Goal: Check status

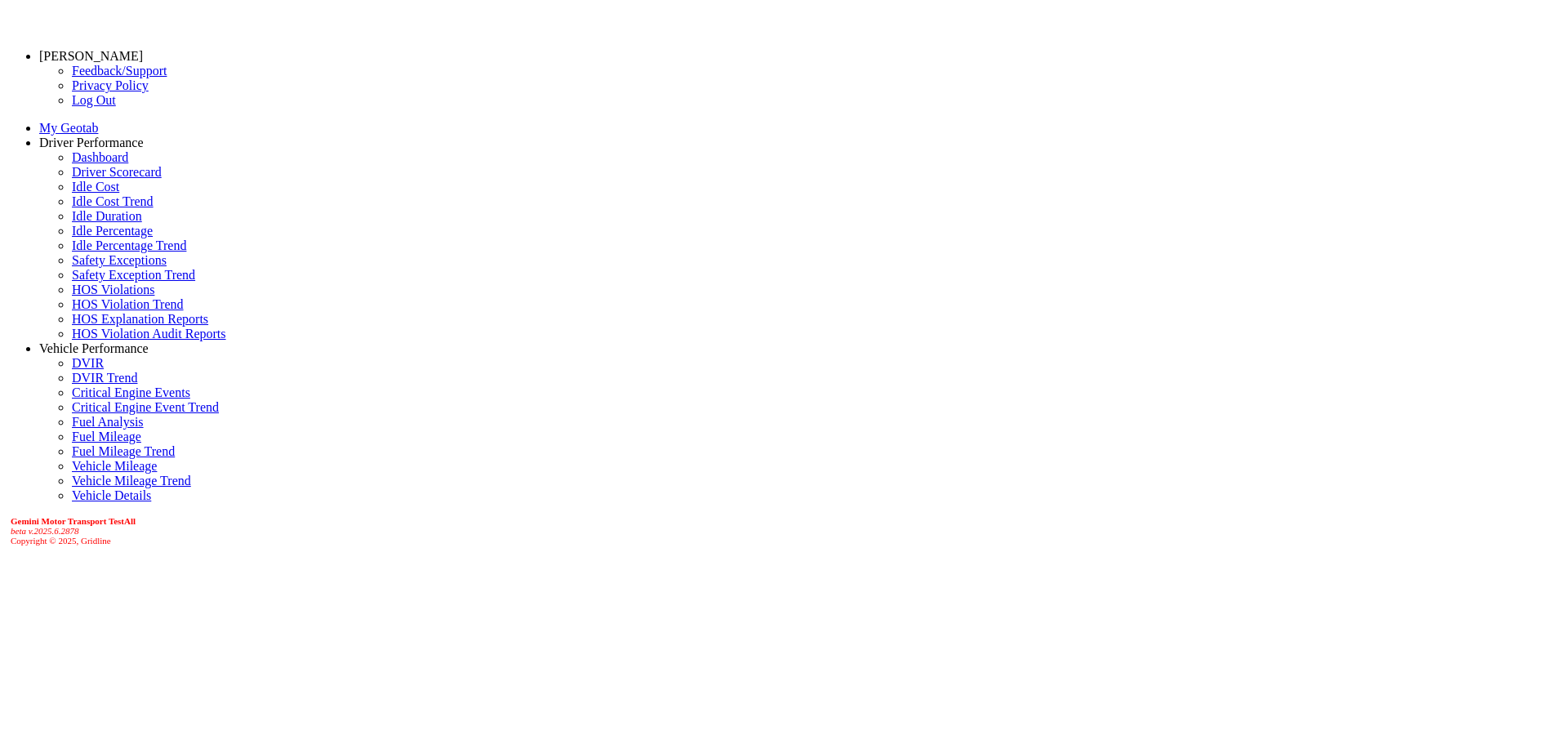
click at [86, 179] on link "Driver Scorecard" at bounding box center [116, 171] width 90 height 14
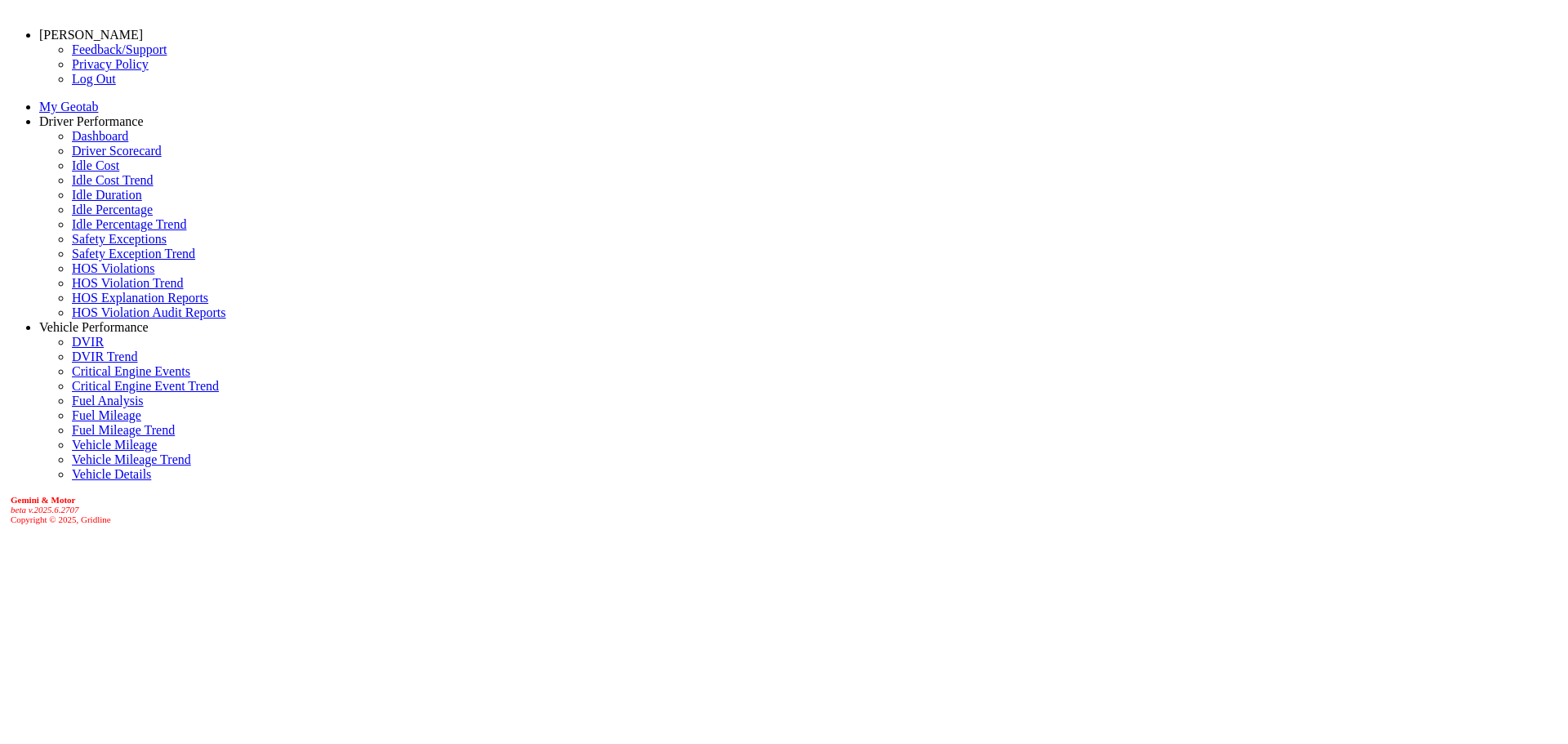
click at [76, 158] on link "Driver Scorecard" at bounding box center [116, 151] width 90 height 14
